Goal: Transaction & Acquisition: Purchase product/service

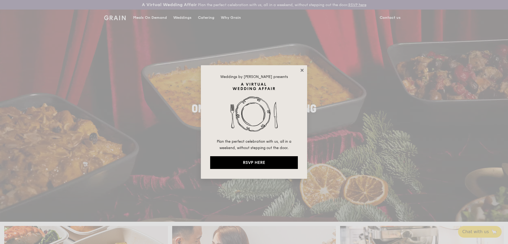
click at [301, 70] on icon at bounding box center [302, 70] width 5 height 5
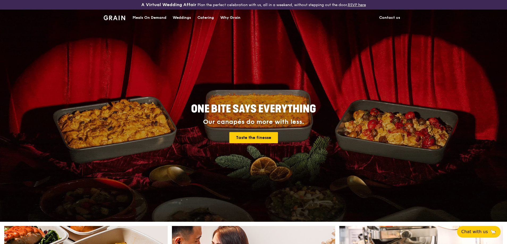
click at [150, 16] on div "Meals On Demand" at bounding box center [150, 18] width 34 height 16
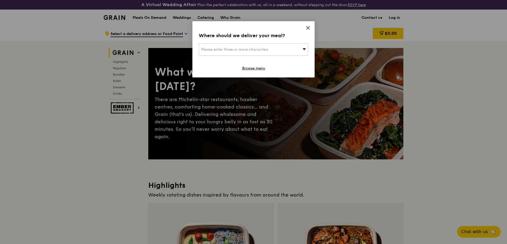
click at [307, 28] on icon at bounding box center [307, 27] width 5 height 5
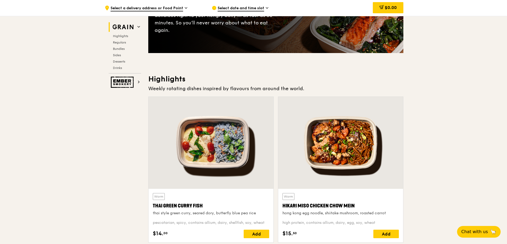
scroll to position [159, 0]
